Goal: Find specific page/section: Find specific page/section

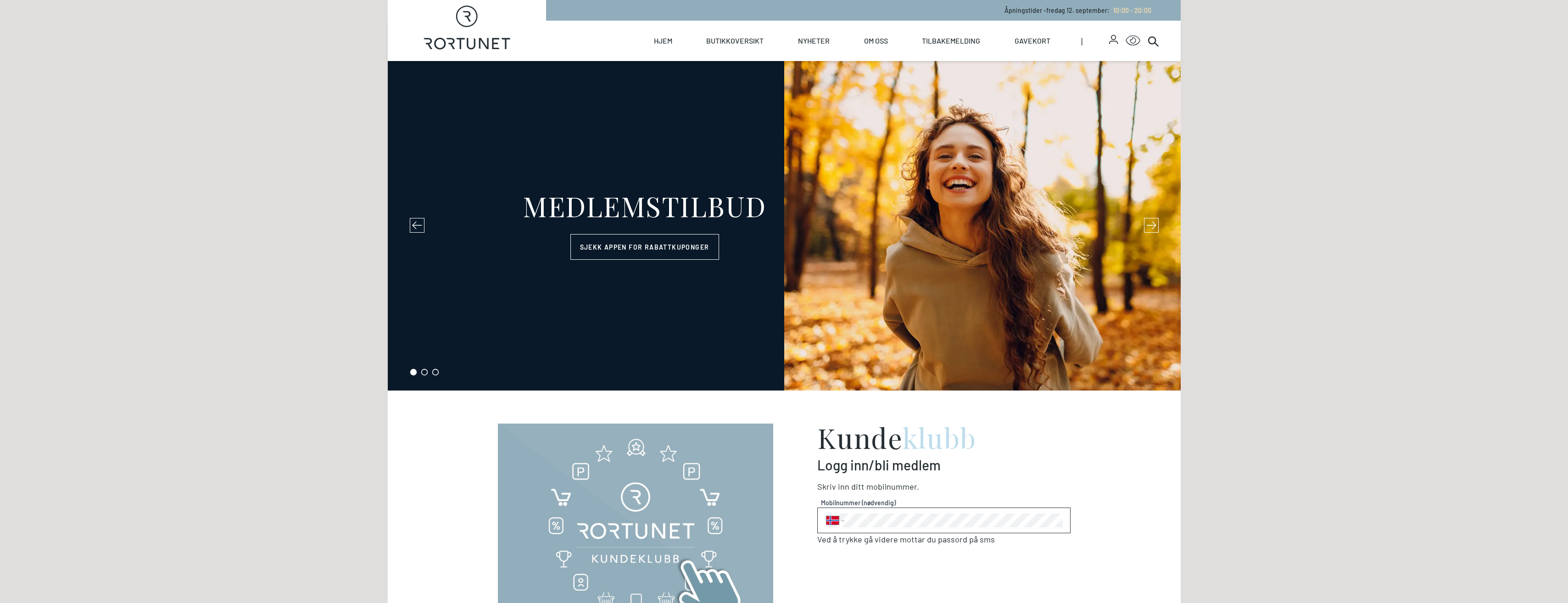
select select "NO"
click at [1056, 12] on p "Åpningstider - [DATE] : 10:00 - 20:00" at bounding box center [1077, 10] width 147 height 10
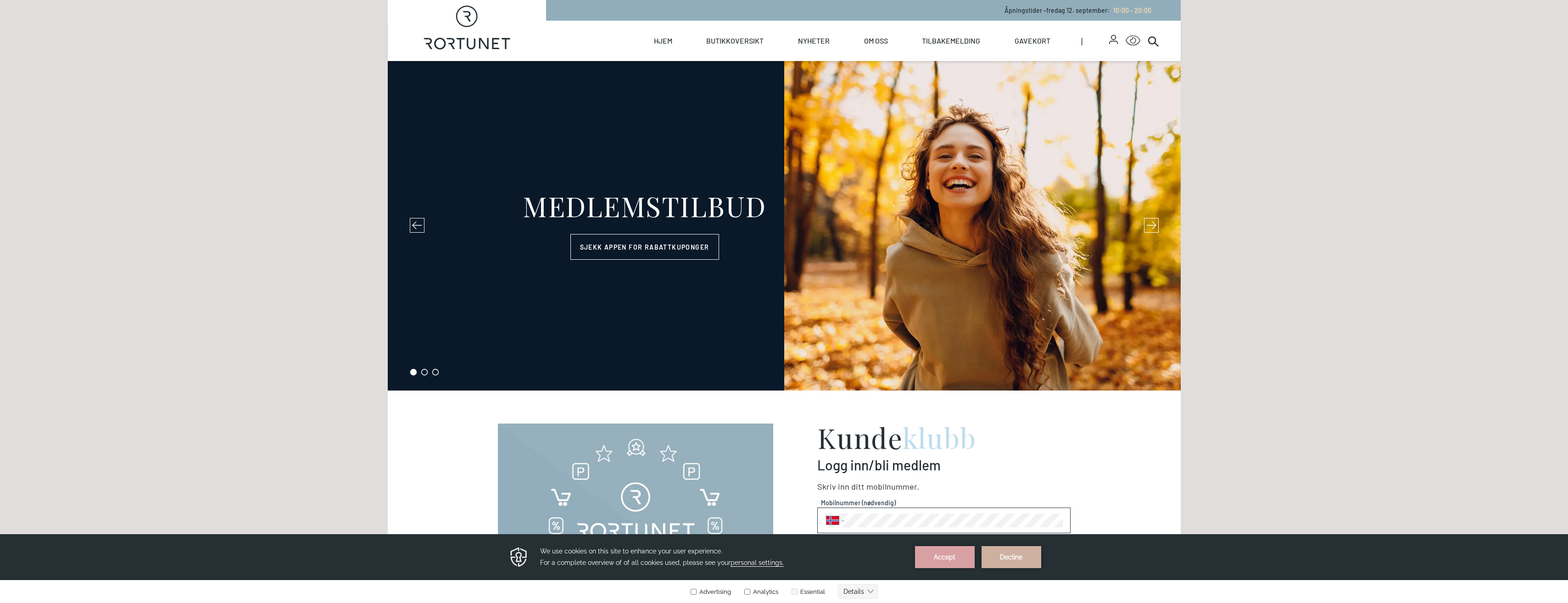
click at [1013, 11] on p "Åpningstider - [DATE] : 10:00 - 20:00" at bounding box center [1077, 10] width 147 height 10
click at [738, 25] on link "Butikkoversikt" at bounding box center [735, 41] width 57 height 40
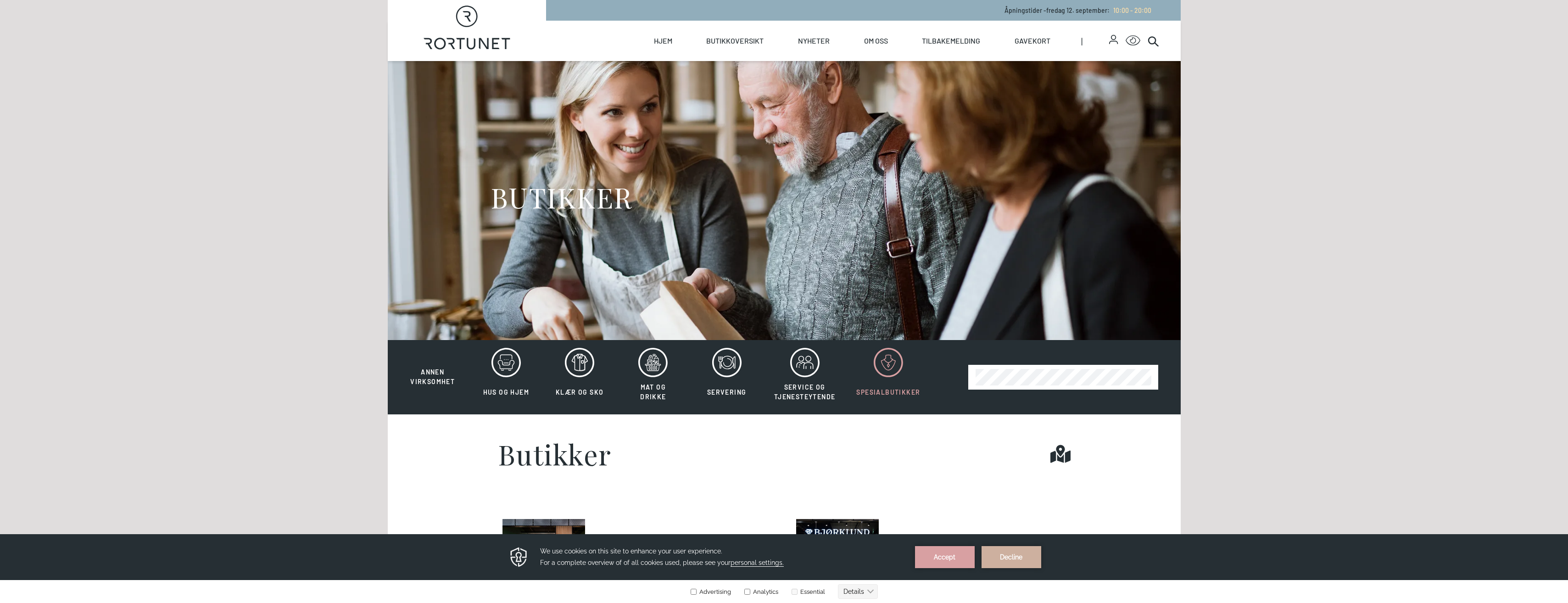
click at [866, 363] on div at bounding box center [888, 362] width 64 height 29
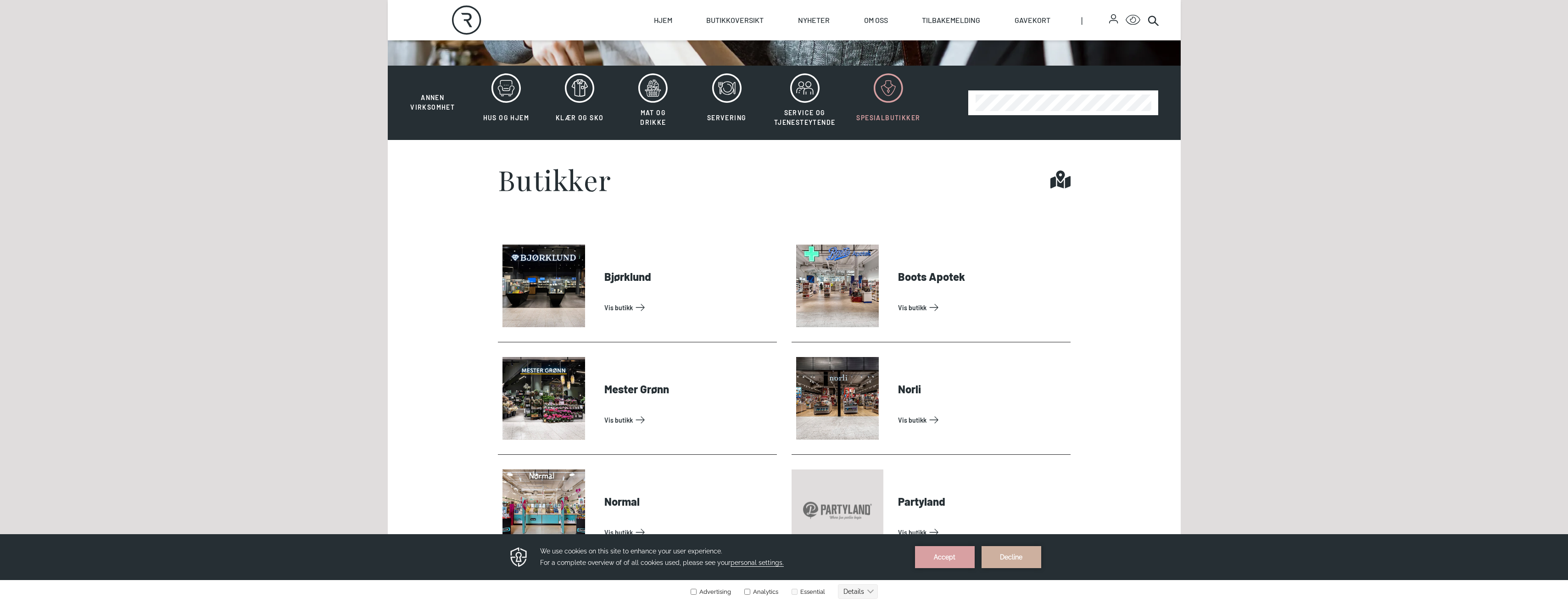
scroll to position [270, 0]
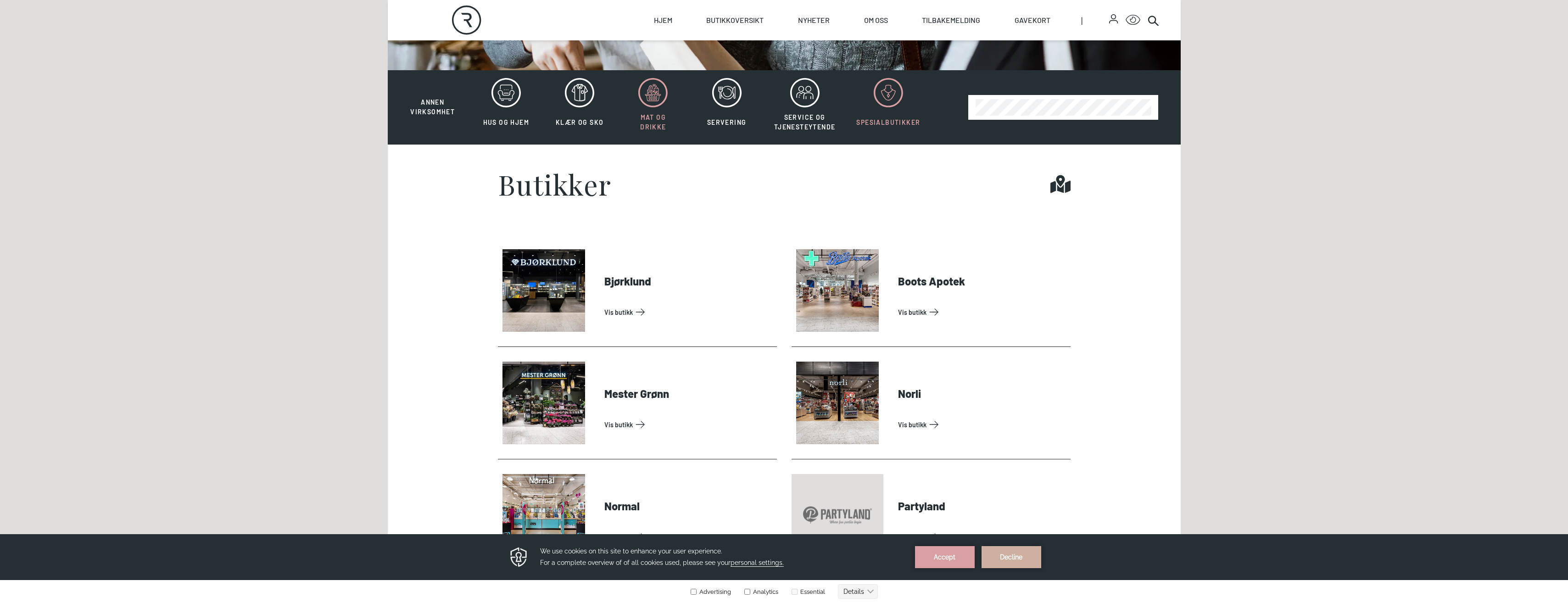
click at [653, 103] on icon at bounding box center [653, 92] width 29 height 29
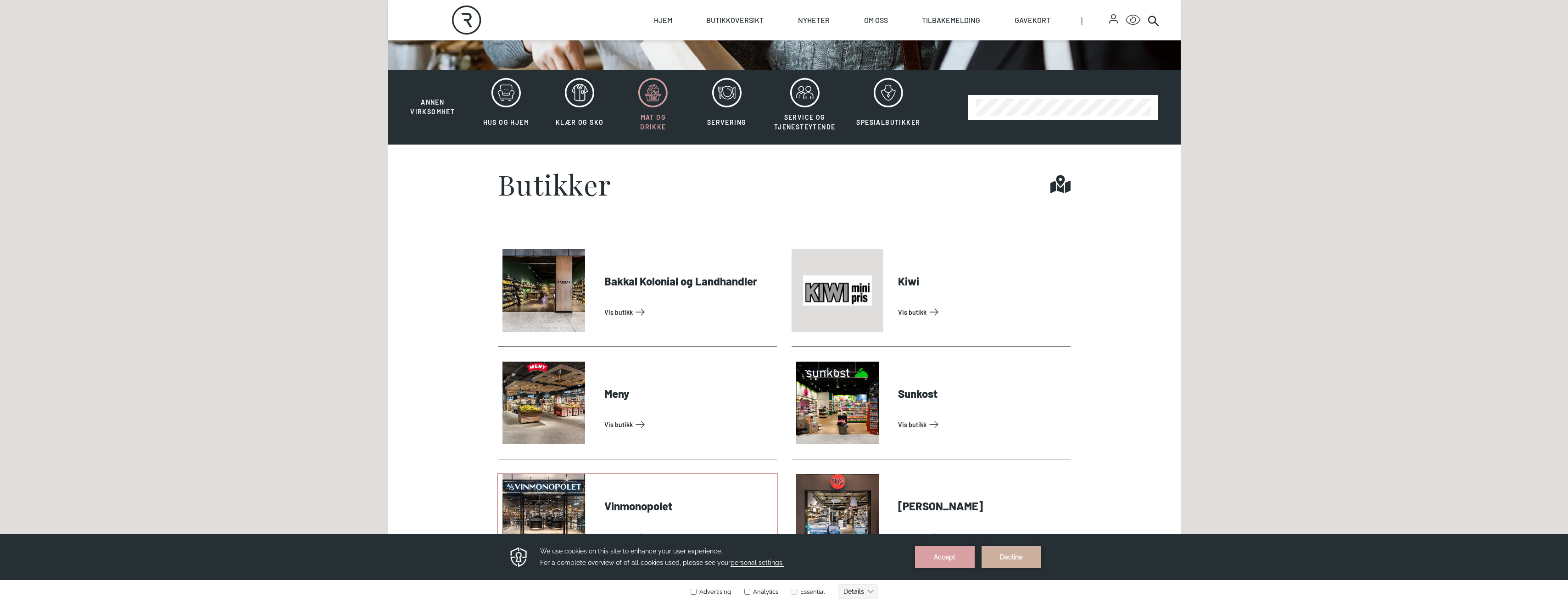
click at [625, 529] on link "Vis butikk" at bounding box center [688, 537] width 169 height 15
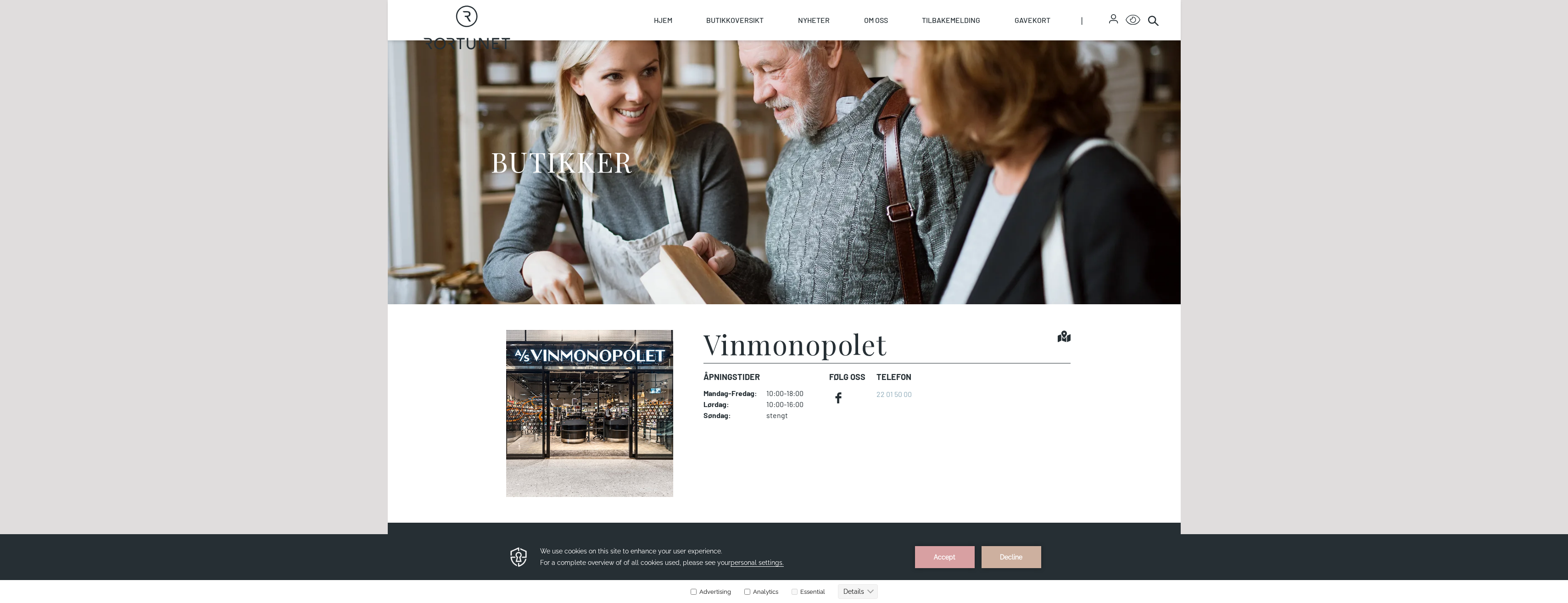
scroll to position [46, 0]
